Goal: Information Seeking & Learning: Learn about a topic

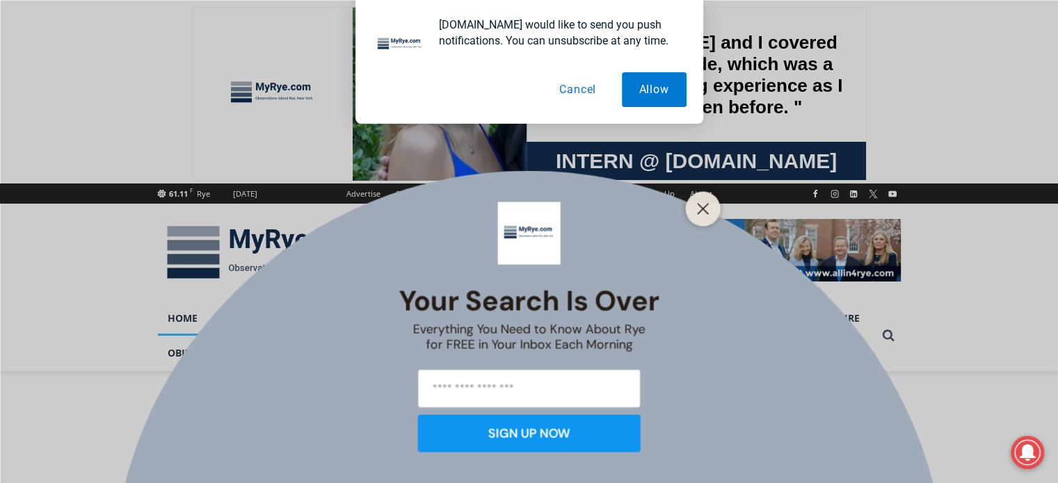
click at [581, 84] on button "Cancel" at bounding box center [578, 89] width 72 height 35
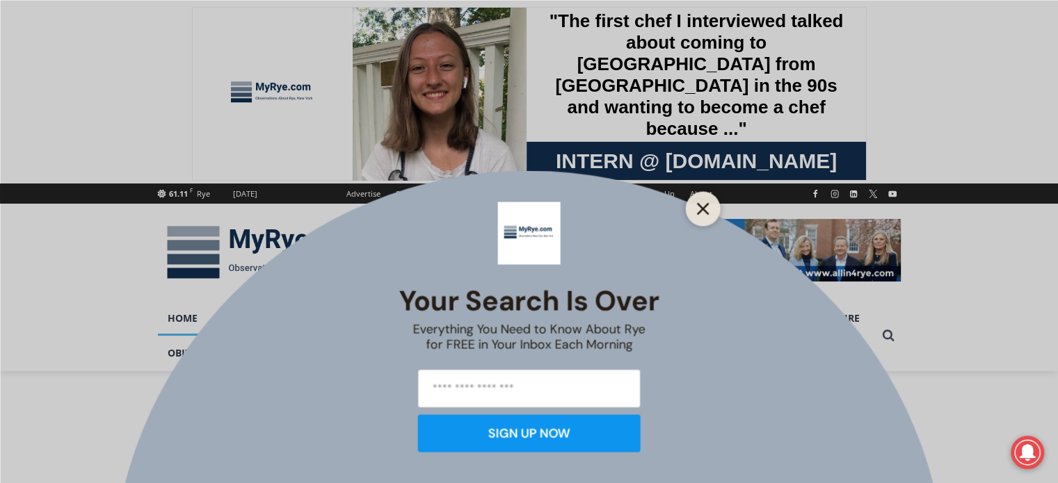
click at [700, 205] on line "Close" at bounding box center [703, 209] width 10 height 10
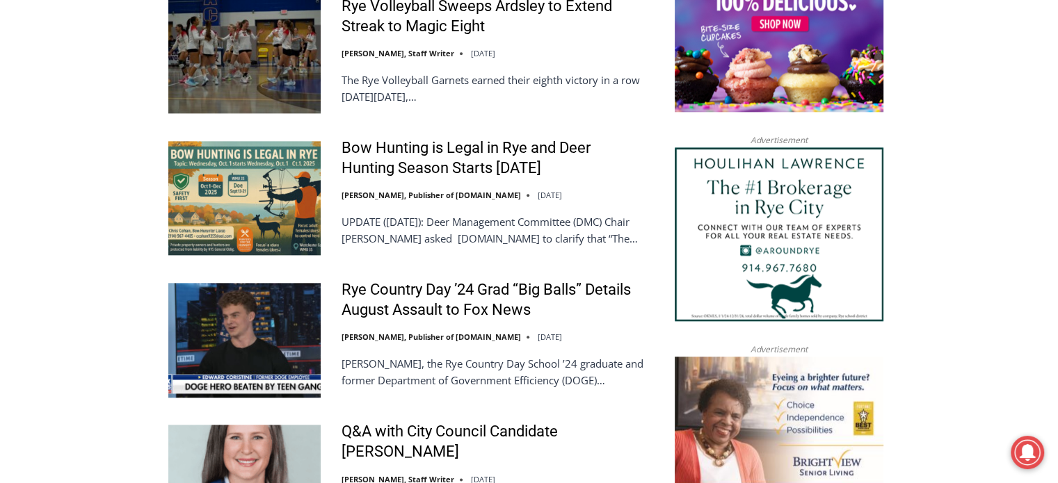
scroll to position [1635, 0]
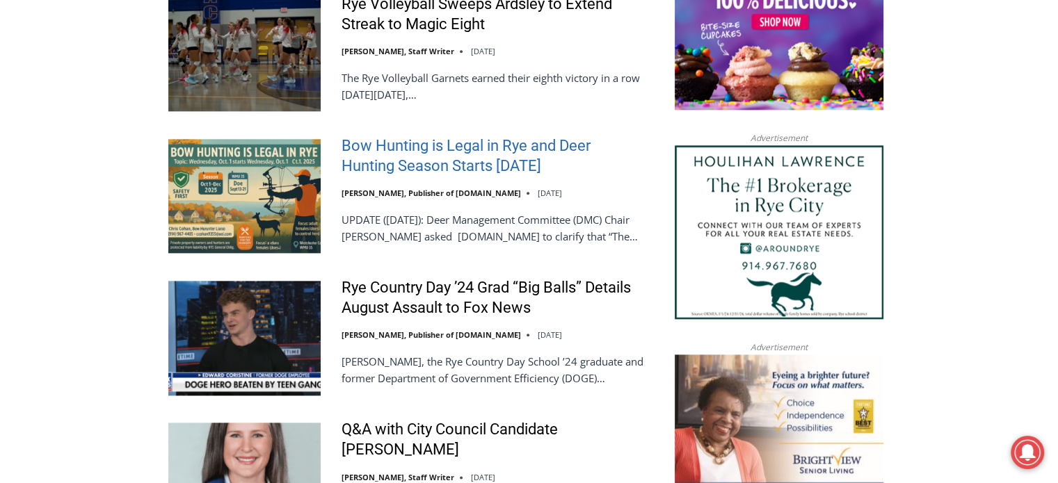
click at [453, 138] on link "Bow Hunting is Legal in Rye and Deer Hunting Season Starts [DATE]" at bounding box center [493, 156] width 305 height 40
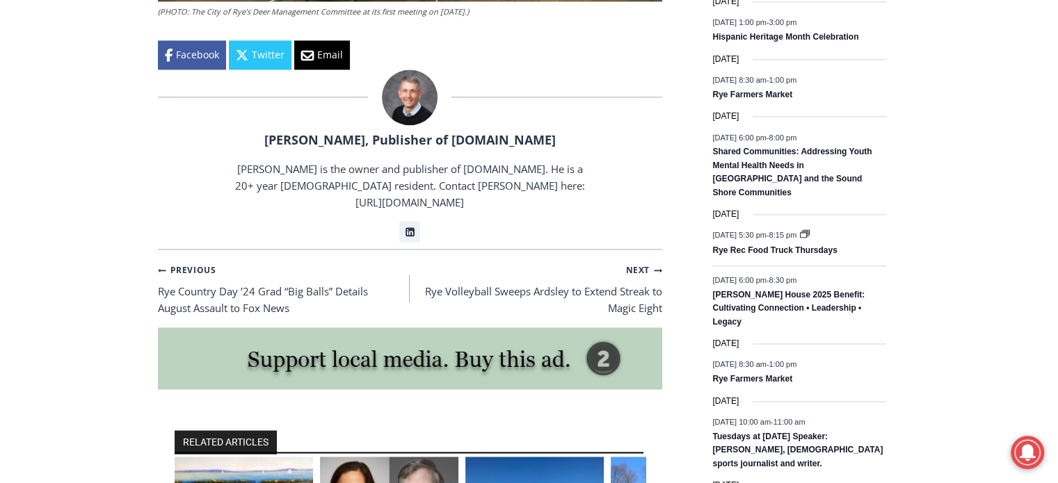
scroll to position [2061, 0]
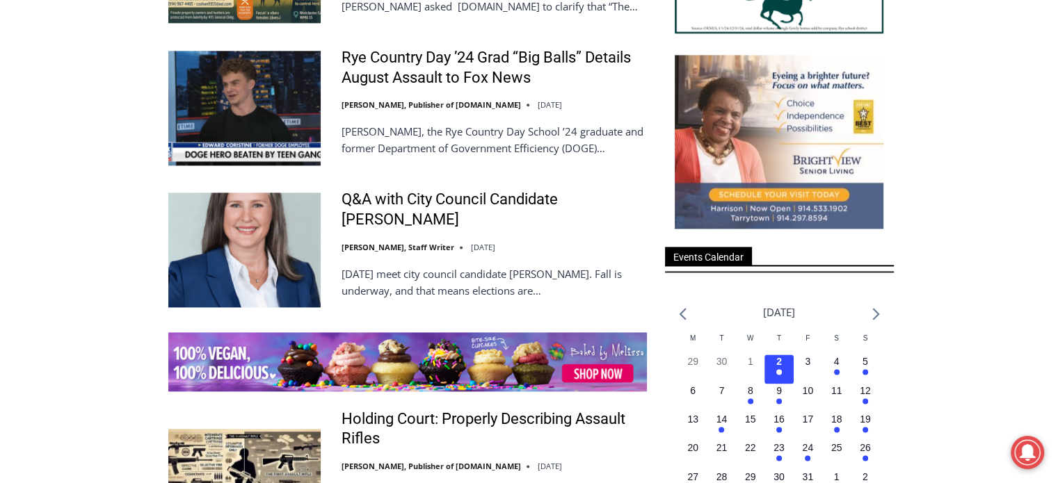
scroll to position [1869, 0]
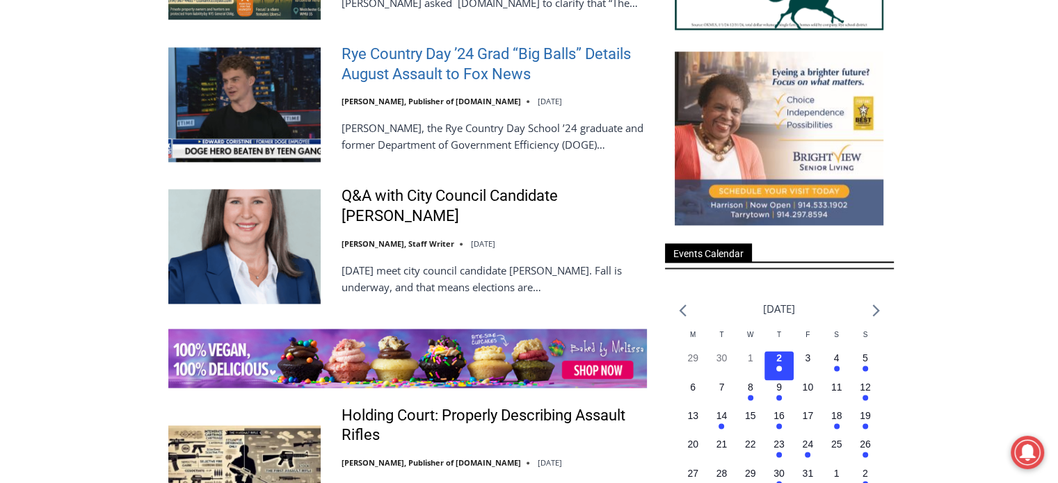
click at [467, 55] on link "Rye Country Day ’24 Grad “Big Balls” Details August Assault to Fox News" at bounding box center [493, 65] width 305 height 40
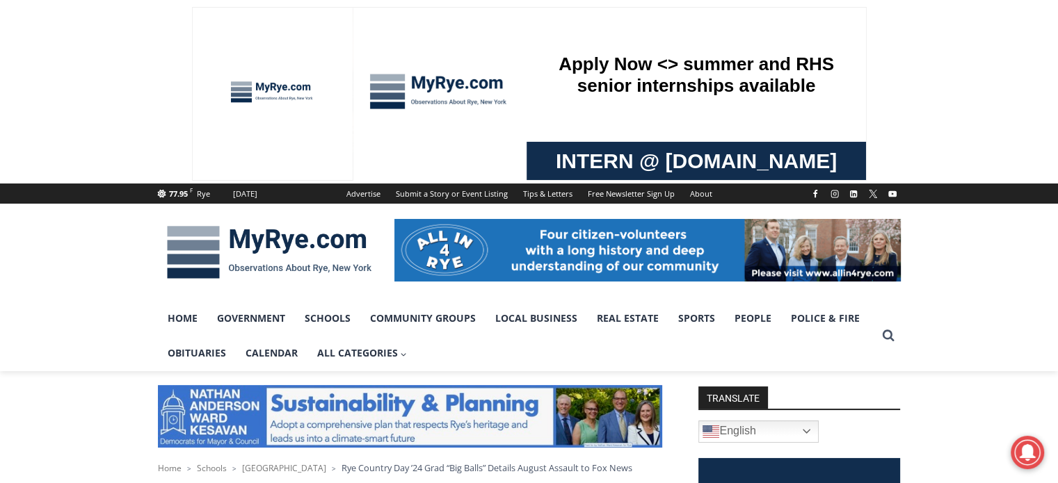
click at [124, 92] on span at bounding box center [529, 92] width 1058 height 184
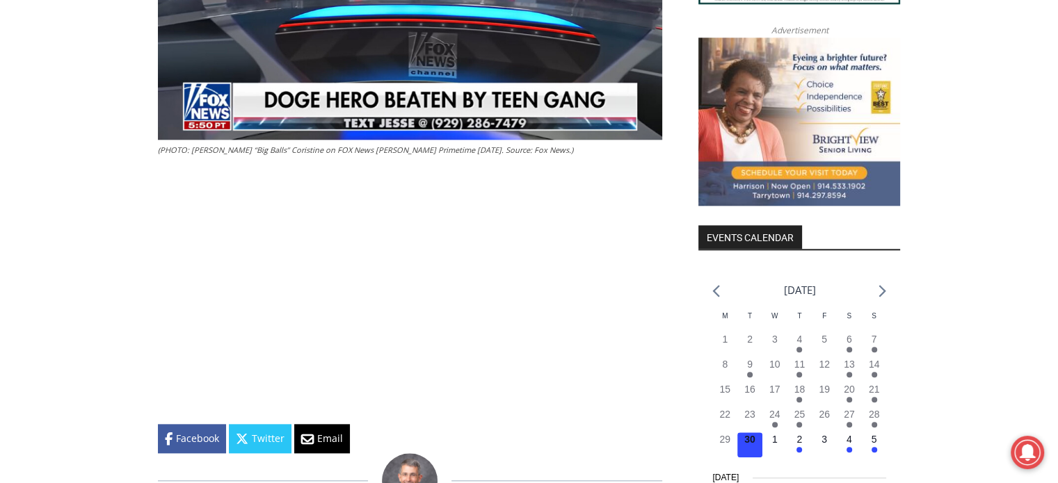
scroll to position [1508, 0]
